Goal: Find specific page/section: Find specific page/section

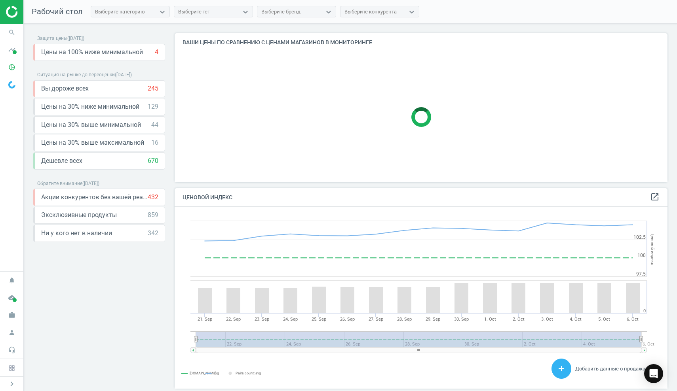
scroll to position [182, 493]
click at [12, 34] on icon "search" at bounding box center [11, 32] width 15 height 15
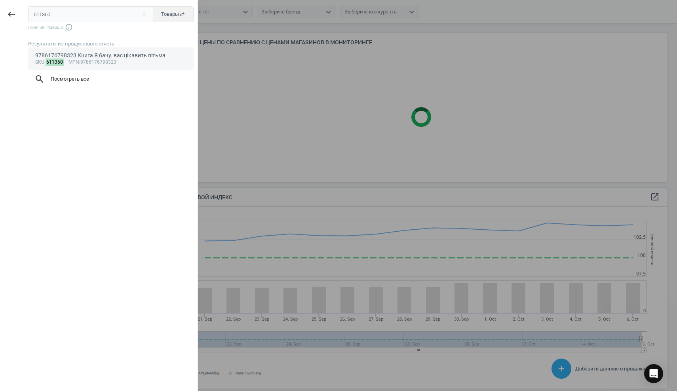
type input "611360"
click at [80, 55] on div "9786176798323 Книга Я бачу. вас цікавить пітьма" at bounding box center [111, 56] width 152 height 8
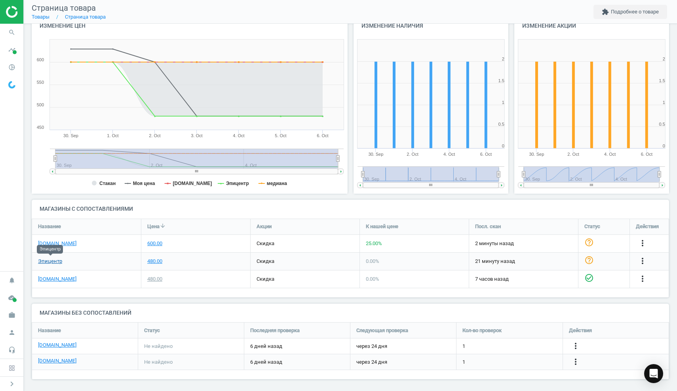
click at [56, 261] on link "Эпицентр" at bounding box center [50, 261] width 24 height 7
click at [13, 27] on icon "search" at bounding box center [11, 32] width 15 height 15
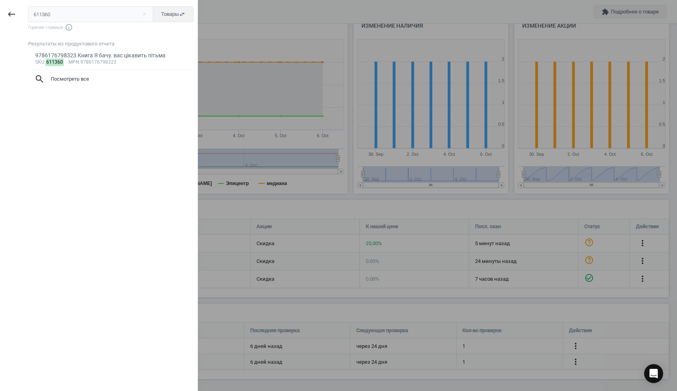
drag, startPoint x: 62, startPoint y: 19, endPoint x: 25, endPoint y: 14, distance: 37.5
click at [24, 14] on div "611360 close Товары swap_horiz Горячие главиши info_outline Результаты из проду…" at bounding box center [110, 196] width 174 height 391
type input "574008"
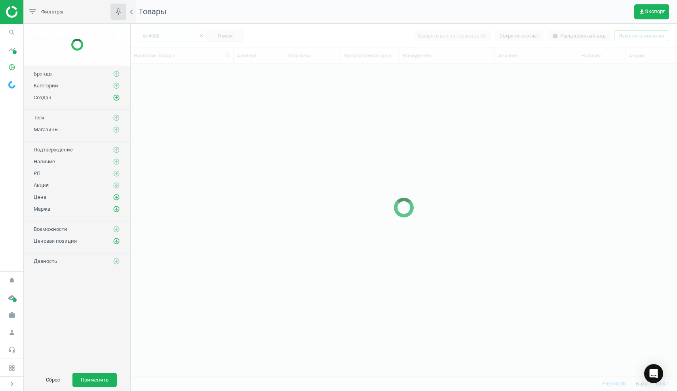
scroll to position [313, 546]
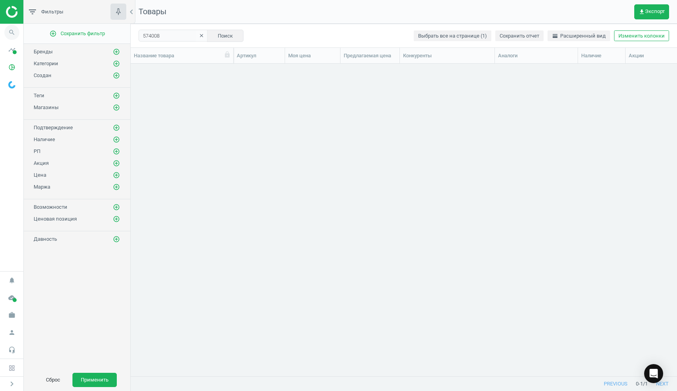
click at [11, 35] on icon "search" at bounding box center [11, 32] width 15 height 15
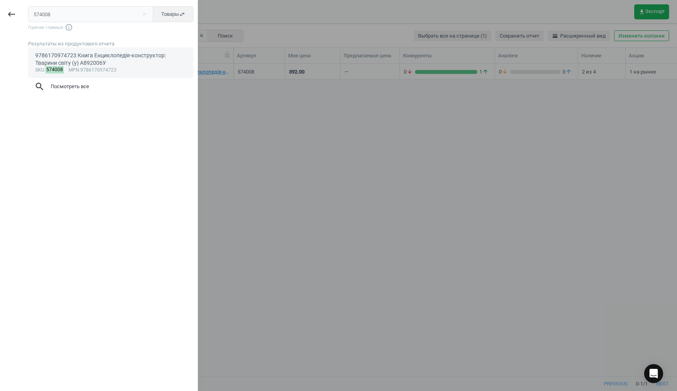
click at [67, 59] on div "9786170974723 Книга Енциклопедія-конструктор: Тварини світу (у) А892006У" at bounding box center [111, 59] width 152 height 15
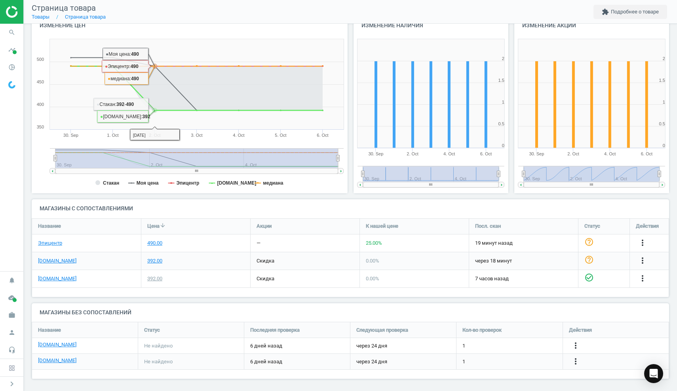
scroll to position [91, 0]
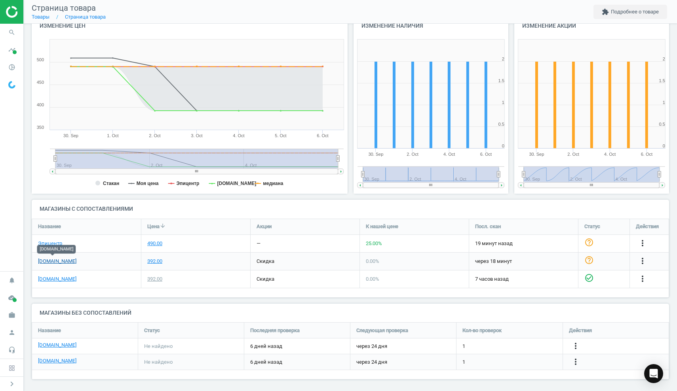
click at [59, 259] on link "[DOMAIN_NAME]" at bounding box center [57, 261] width 38 height 7
click at [11, 34] on icon "search" at bounding box center [11, 32] width 15 height 15
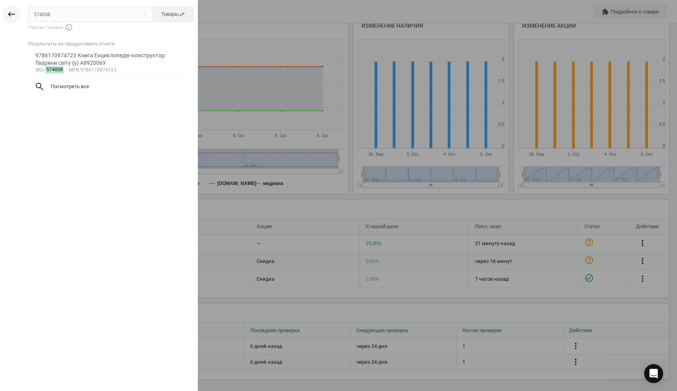
drag, startPoint x: 68, startPoint y: 16, endPoint x: 9, endPoint y: 8, distance: 59.5
click at [9, 8] on div "keyboard_backspace 574008 close Товары swap_horiz Горячие главиши info_outline …" at bounding box center [99, 196] width 198 height 391
type input "574009"
click at [97, 61] on div "9786170974747 Книга Енциклопедія-конструктор: Тварини лісу (у) А892007У" at bounding box center [111, 59] width 152 height 15
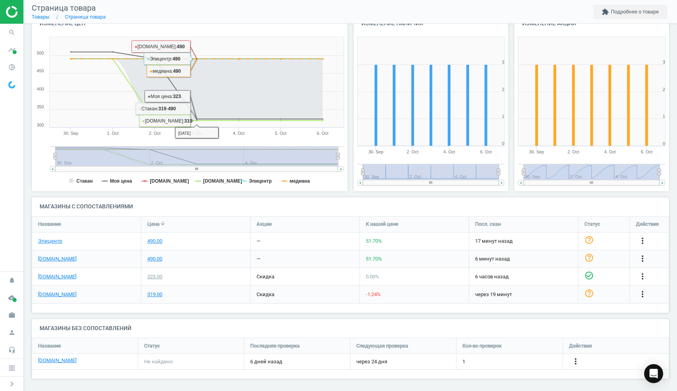
scroll to position [93, 0]
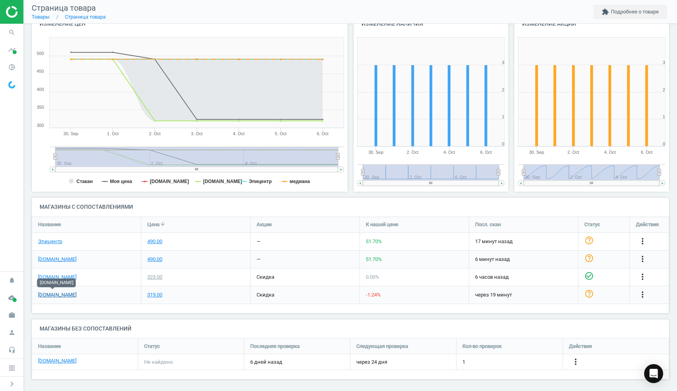
click at [59, 295] on link "[DOMAIN_NAME]" at bounding box center [57, 295] width 38 height 7
click at [13, 33] on icon "search" at bounding box center [11, 32] width 15 height 15
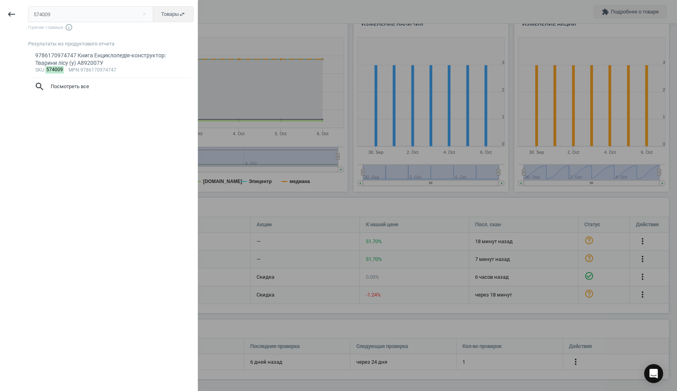
drag, startPoint x: 63, startPoint y: 17, endPoint x: 30, endPoint y: 17, distance: 33.6
click at [30, 17] on input "574009" at bounding box center [90, 14] width 125 height 16
type input "586369"
click at [64, 57] on div "9789667507800 Енциклопедія-конструктор : Динозаври (у) ~А892005У" at bounding box center [111, 59] width 152 height 15
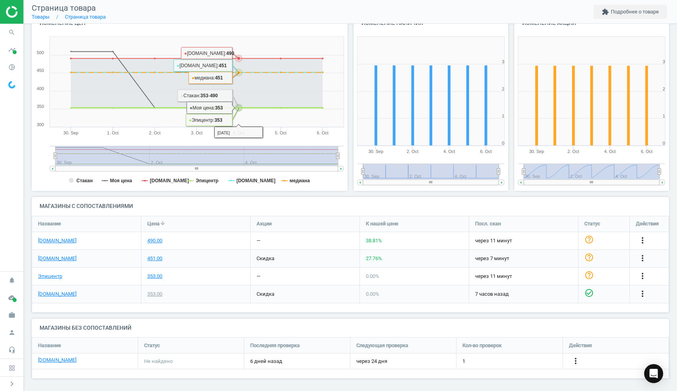
scroll to position [93, 0]
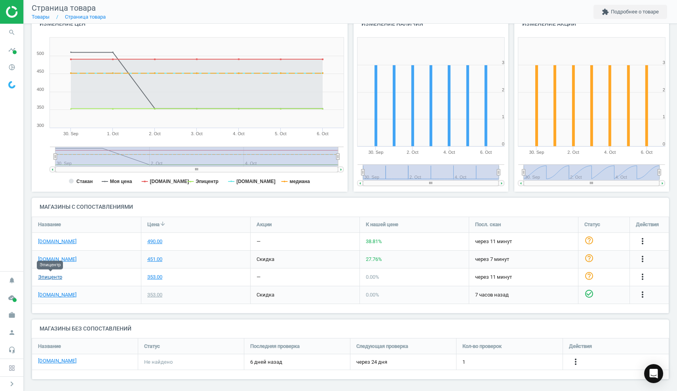
click at [53, 275] on link "Эпицентр" at bounding box center [50, 277] width 24 height 7
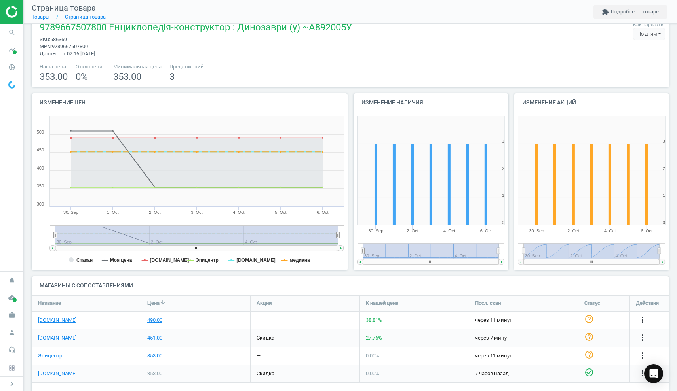
scroll to position [19, 0]
